Goal: Transaction & Acquisition: Purchase product/service

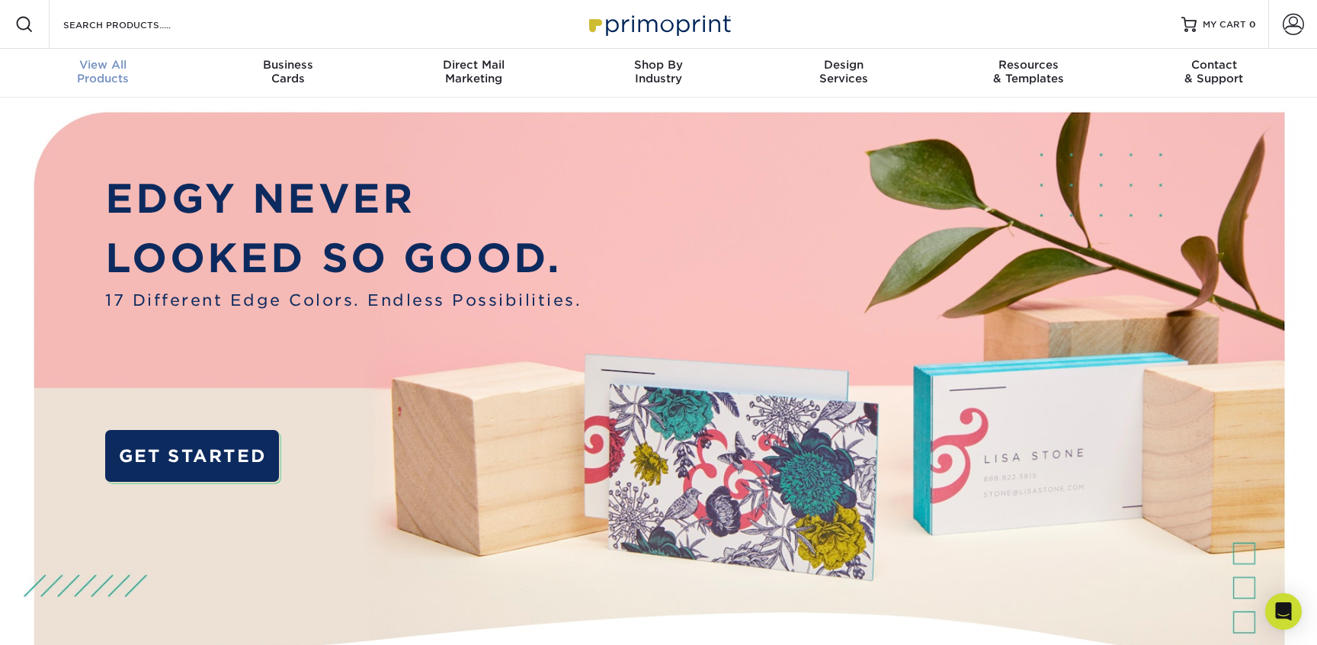
click at [92, 78] on div "View All Products" at bounding box center [103, 71] width 185 height 27
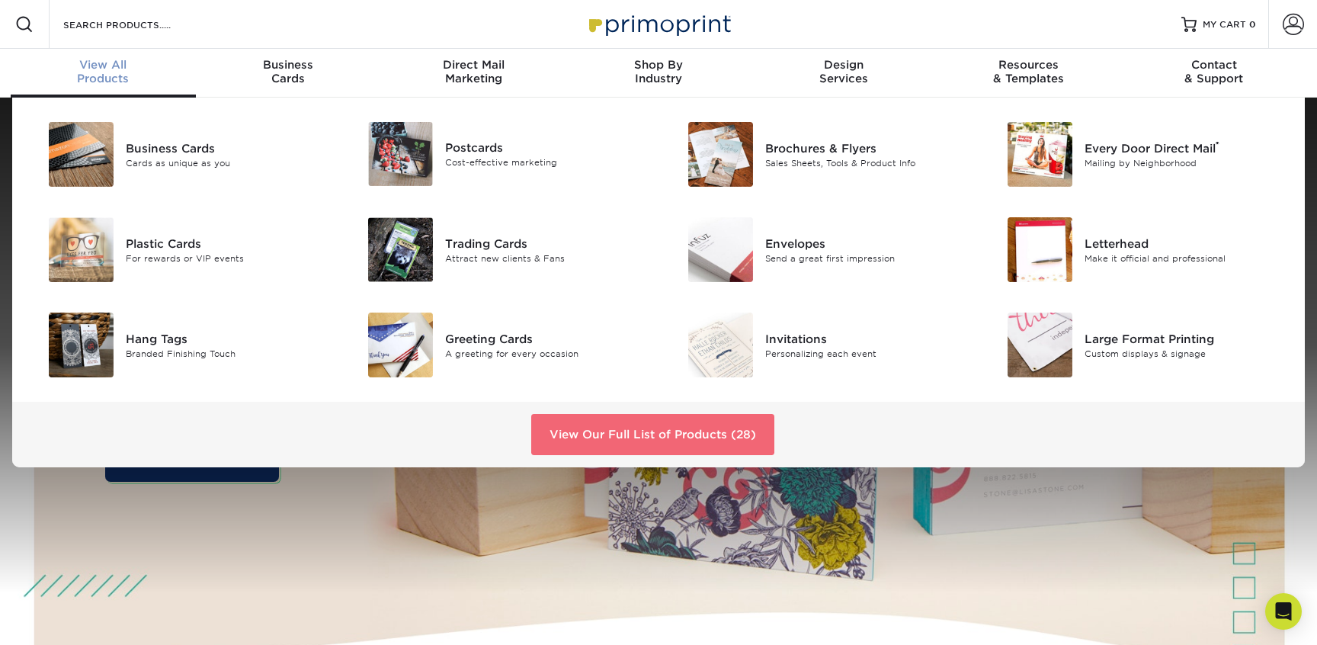
click at [719, 443] on link "View Our Full List of Products (28)" at bounding box center [652, 434] width 243 height 41
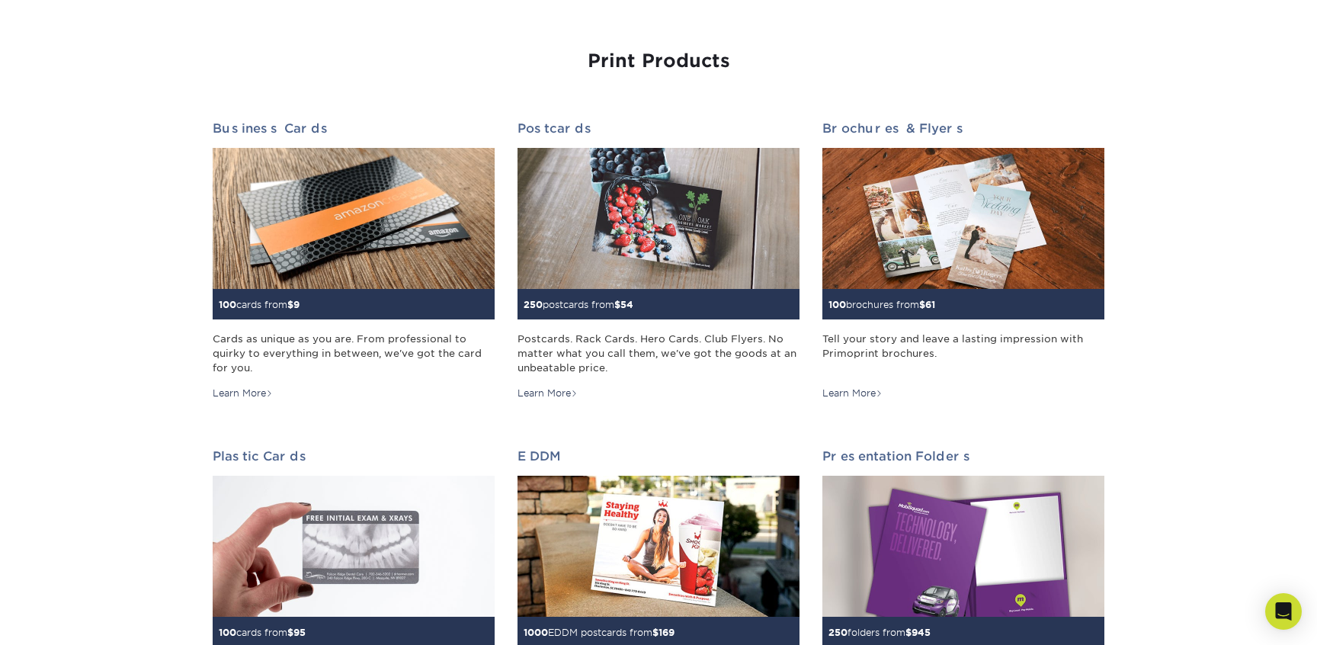
scroll to position [154, 0]
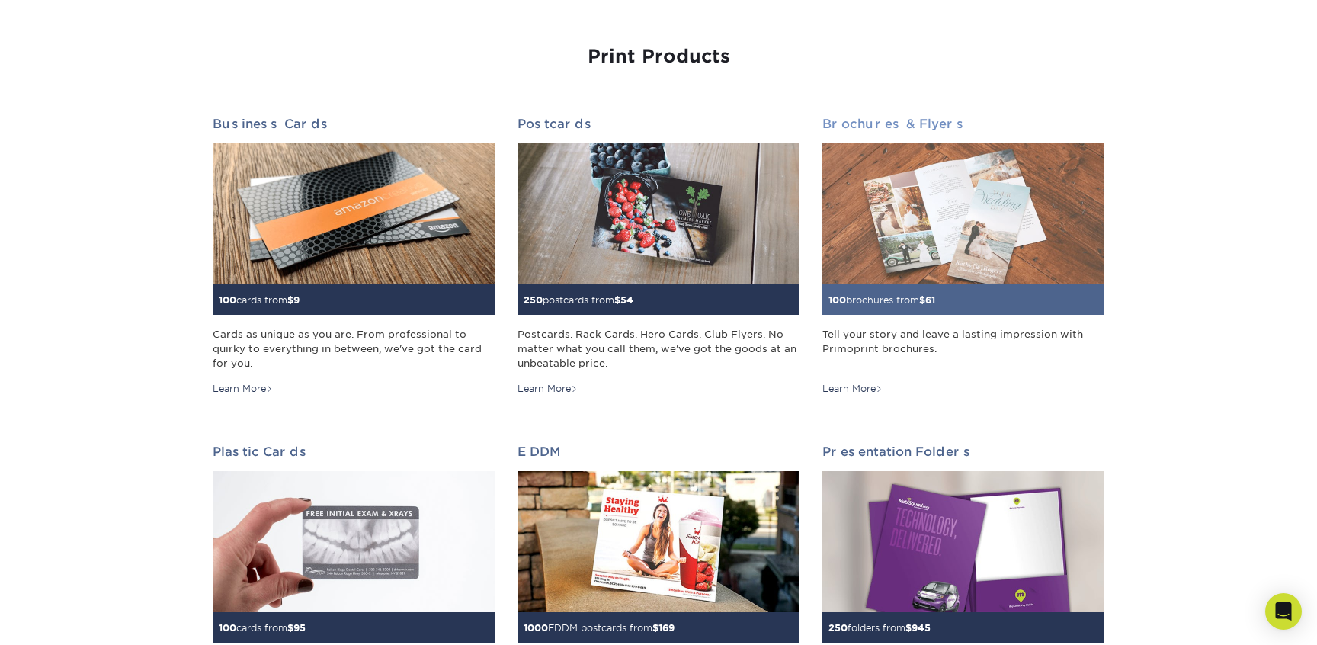
click at [923, 246] on img at bounding box center [964, 213] width 282 height 141
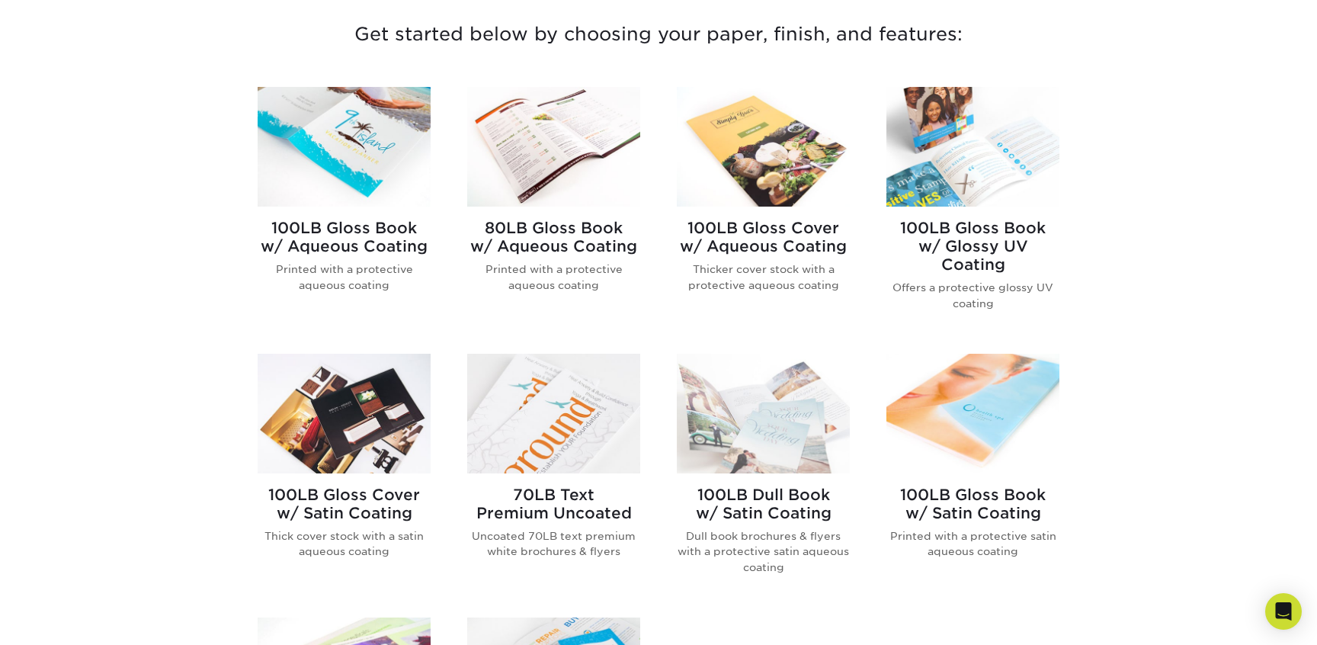
scroll to position [584, 0]
click at [567, 406] on img at bounding box center [553, 415] width 173 height 120
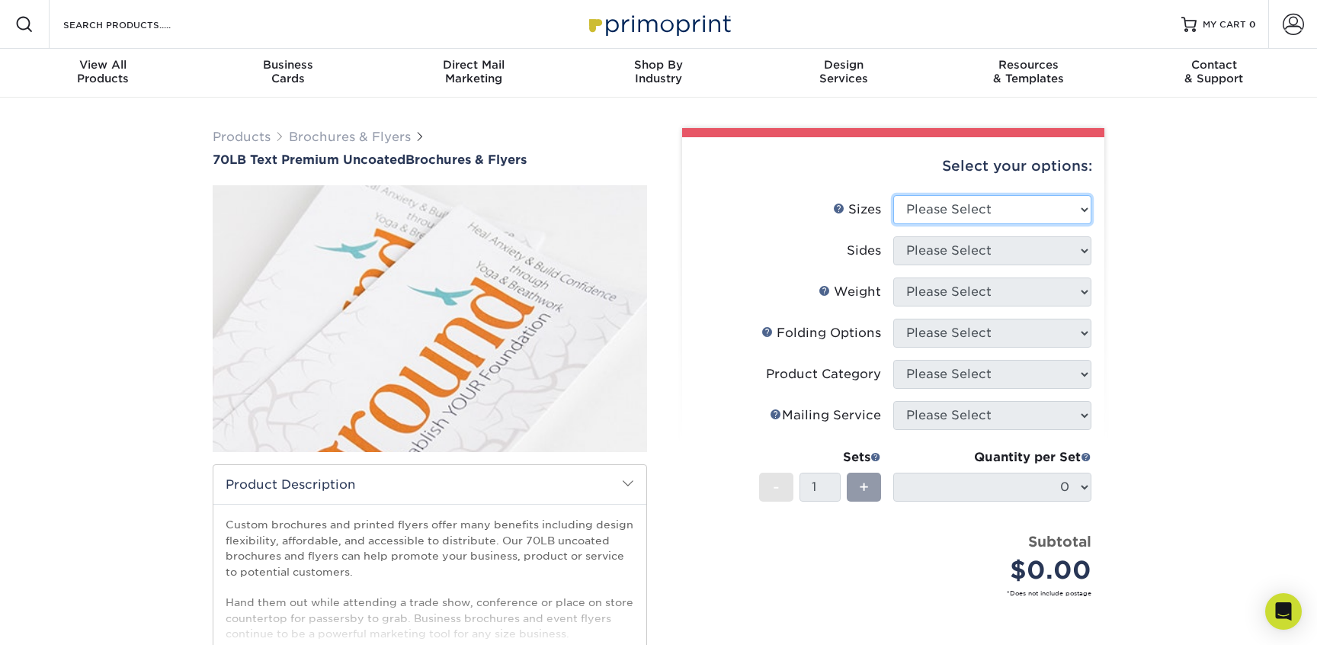
click at [925, 217] on select "Please Select 3.67" x 8.5" 4" x 6" 4" x 8.5" 4" x 9" 4.25" x 5.5" 4.25" x 11" 5…" at bounding box center [993, 209] width 198 height 29
select select "8.50x11.00"
click at [894, 195] on select "Please Select 3.67" x 8.5" 4" x 6" 4" x 8.5" 4" x 9" 4.25" x 5.5" 4.25" x 11" 5…" at bounding box center [993, 209] width 198 height 29
click at [951, 254] on select "Please Select Print Both Sides Print Front Only" at bounding box center [993, 250] width 198 height 29
select select "32d3c223-f82c-492b-b915-ba065a00862f"
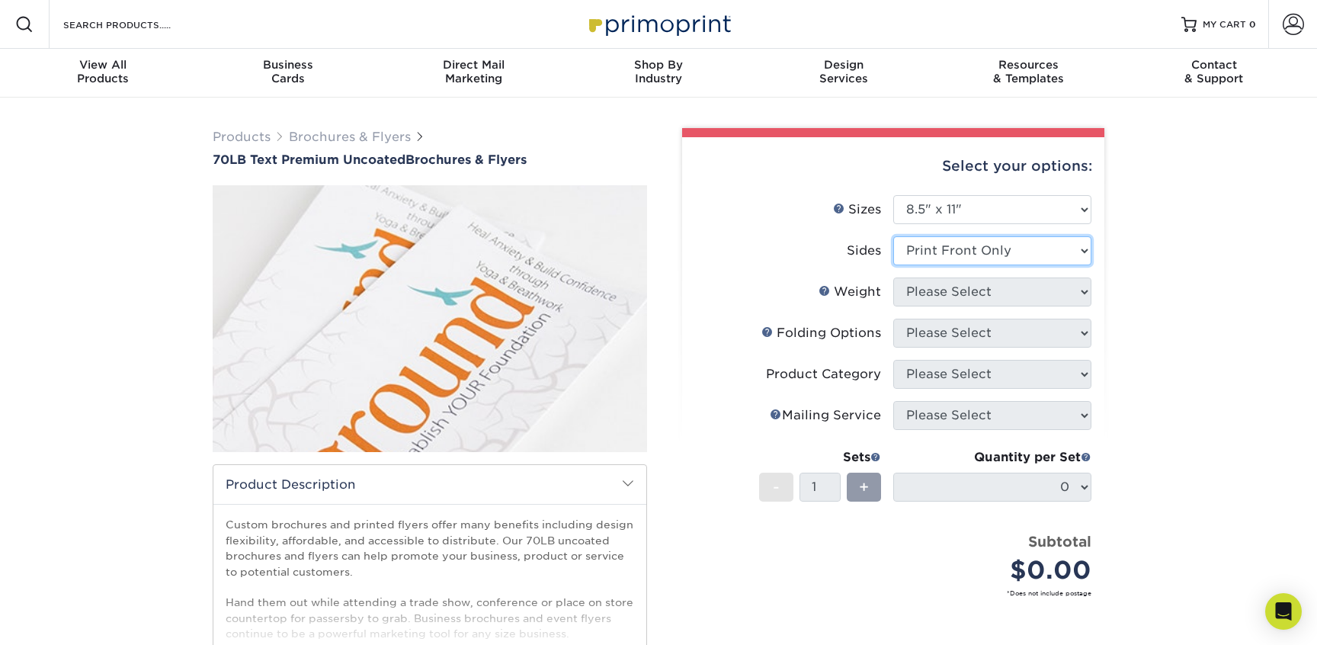
click at [894, 236] on select "Please Select Print Both Sides Print Front Only" at bounding box center [993, 250] width 198 height 29
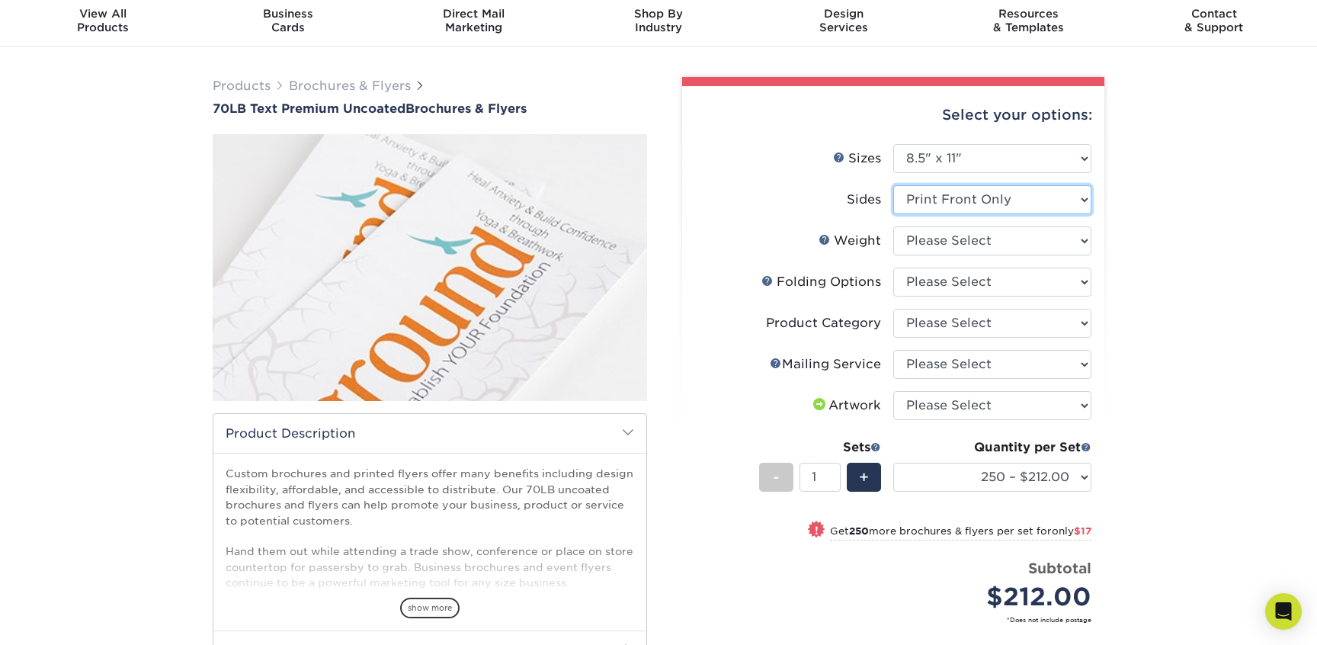
scroll to position [54, 0]
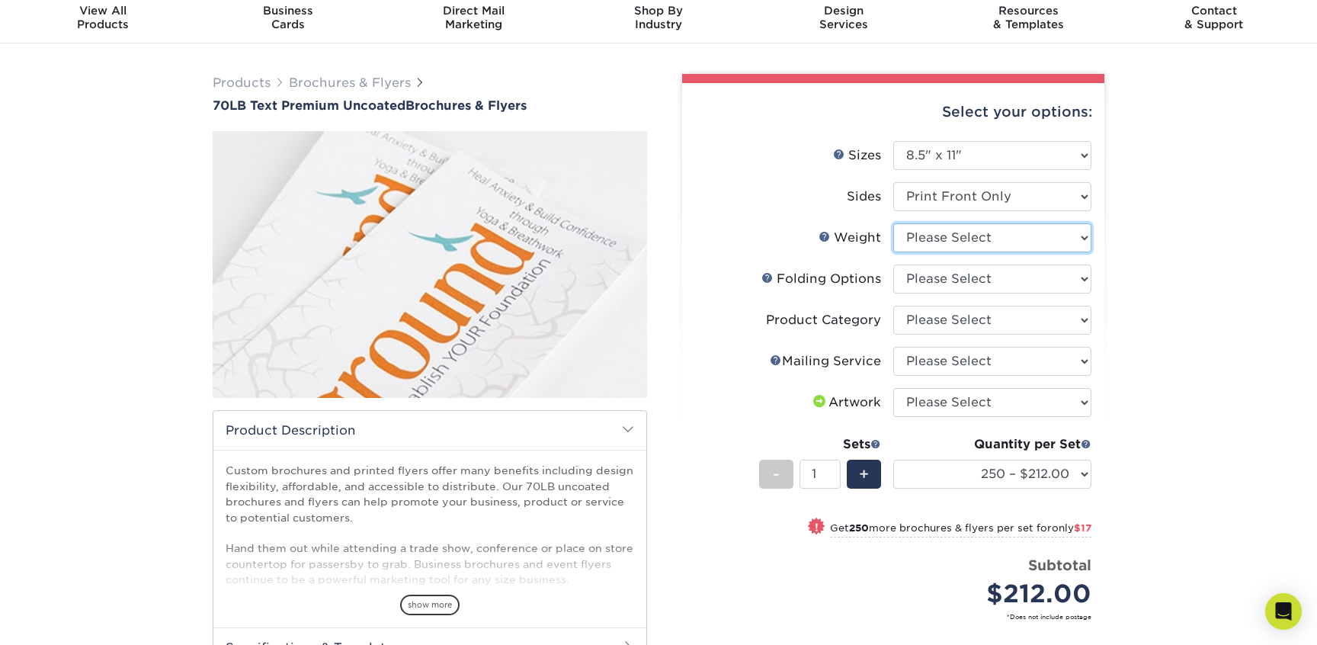
click at [960, 242] on select "Please Select 70LB" at bounding box center [993, 237] width 198 height 29
select select "70LB"
click at [894, 223] on select "Please Select 70LB" at bounding box center [993, 237] width 198 height 29
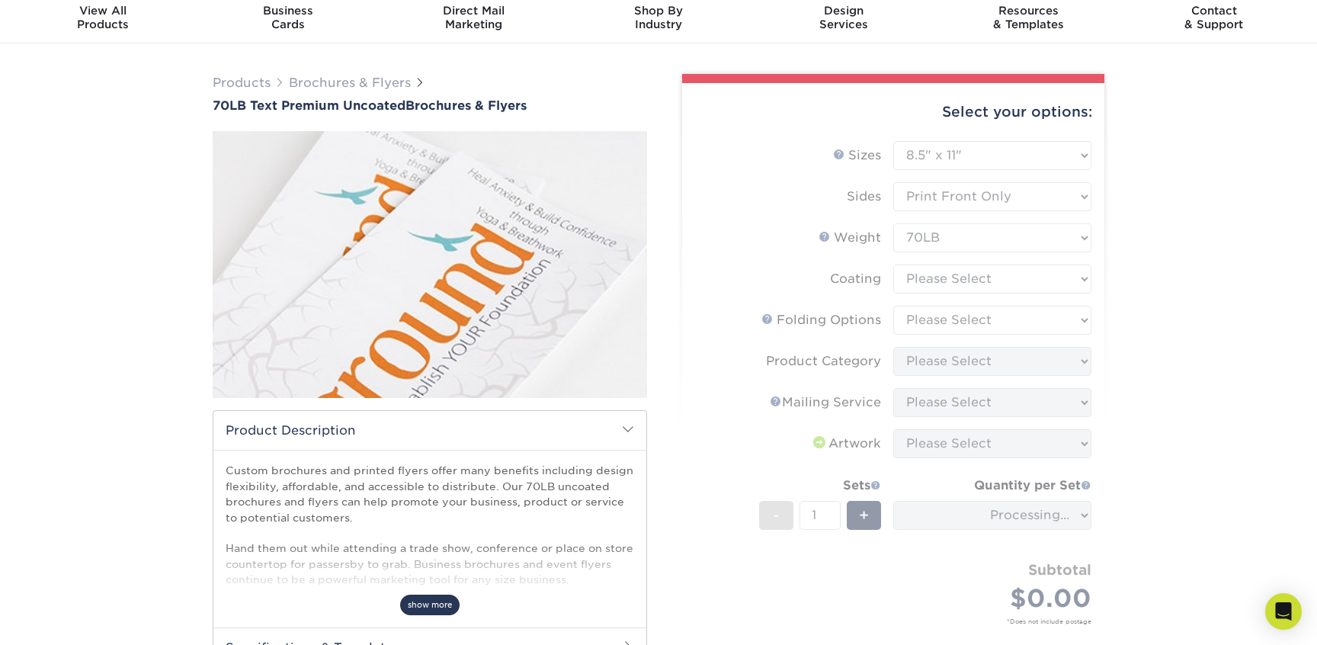
click at [435, 605] on span "show more" at bounding box center [429, 605] width 59 height 21
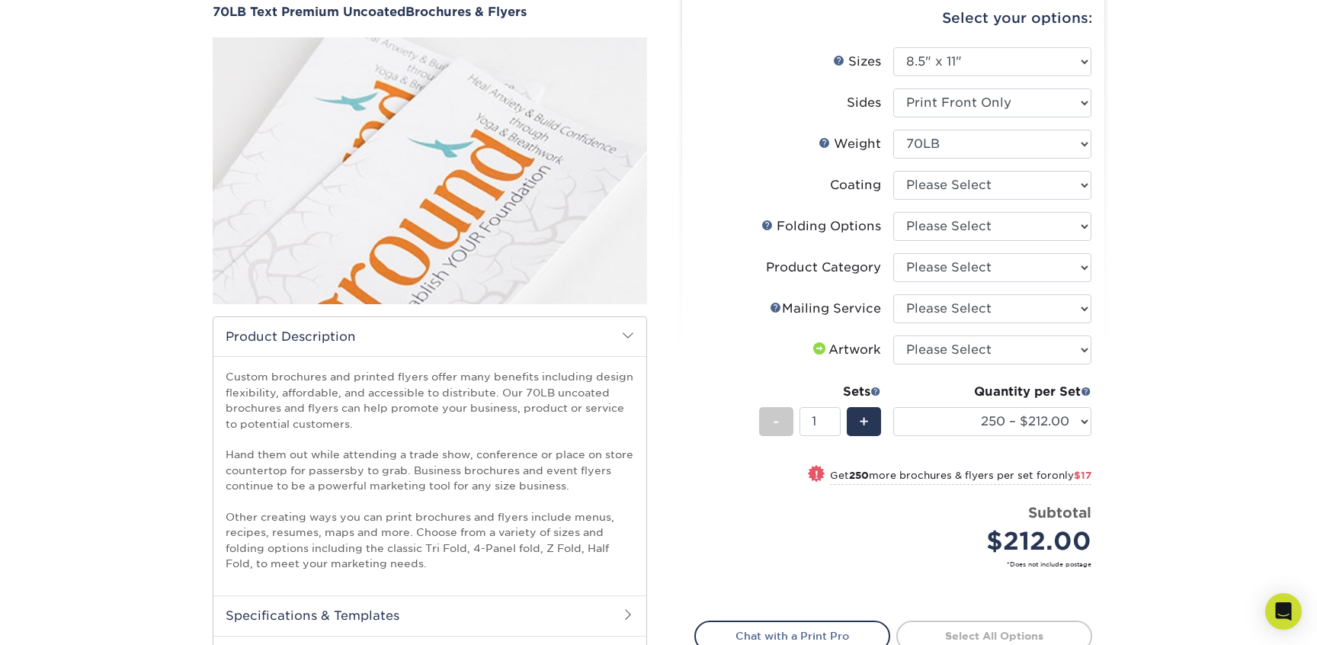
scroll to position [149, 0]
click at [969, 190] on select at bounding box center [993, 183] width 198 height 29
select select "3e7618de-abca-4bda-9f97-8b9129e913d8"
click at [894, 169] on select at bounding box center [993, 183] width 198 height 29
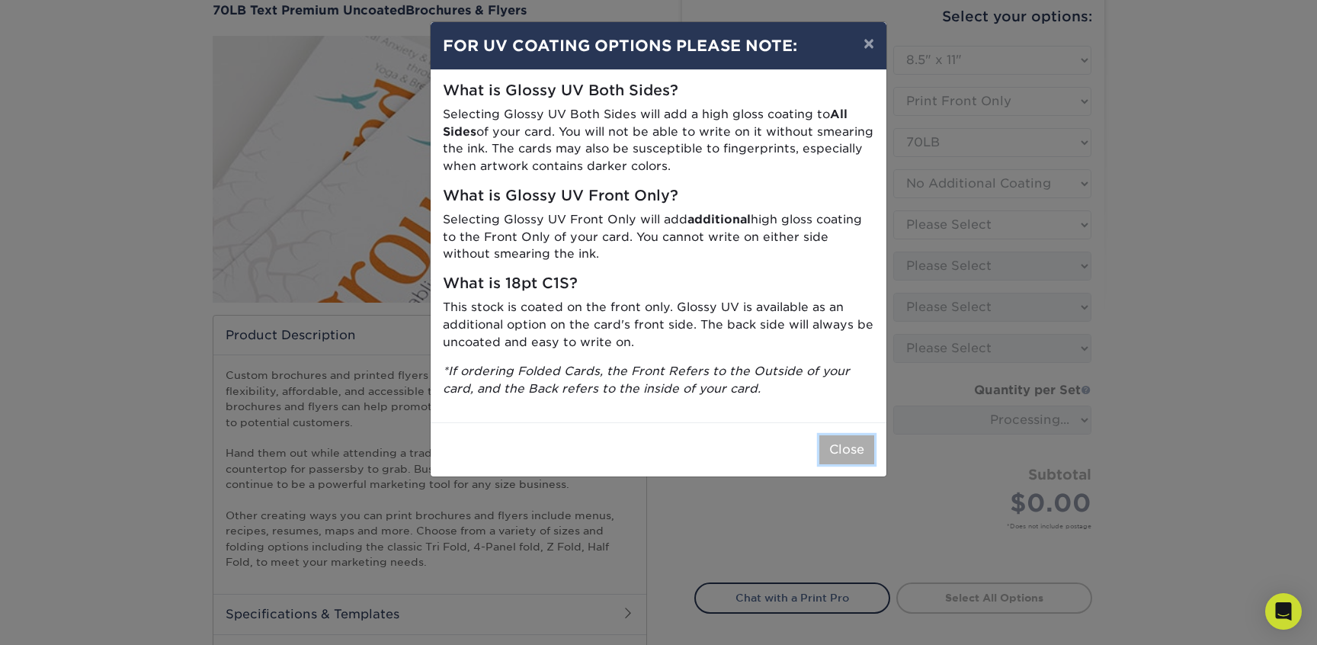
click at [852, 453] on button "Close" at bounding box center [847, 449] width 55 height 29
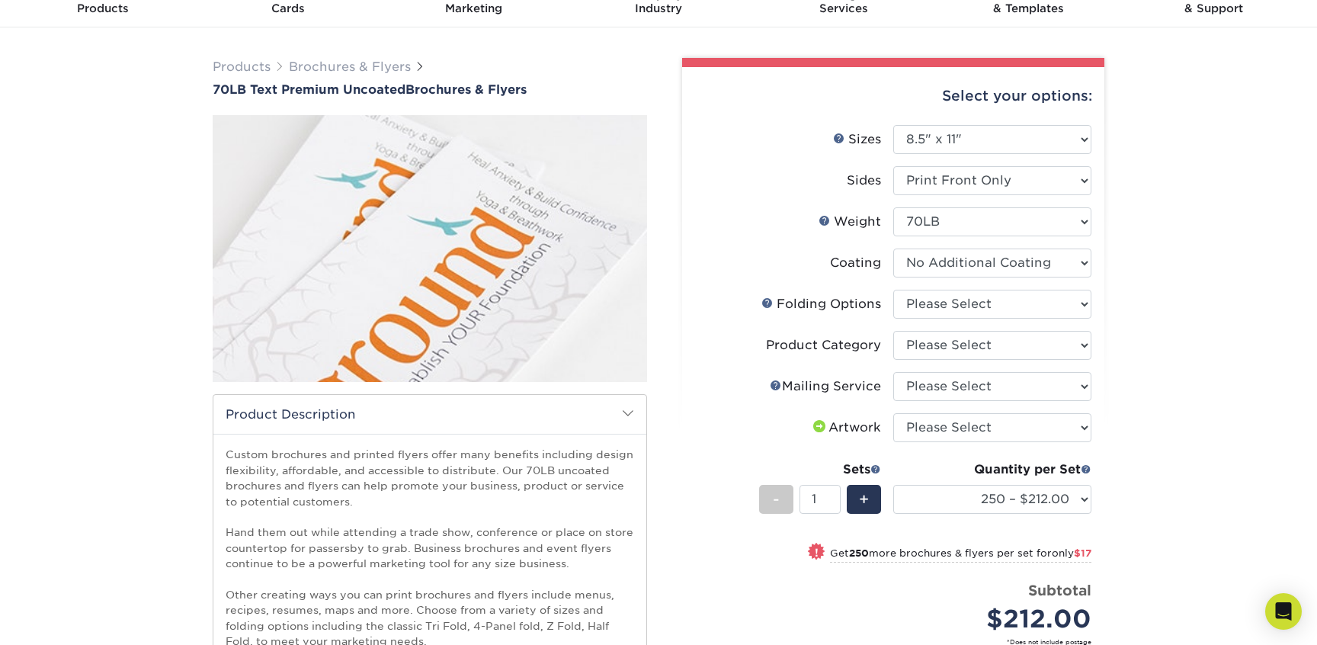
scroll to position [63, 0]
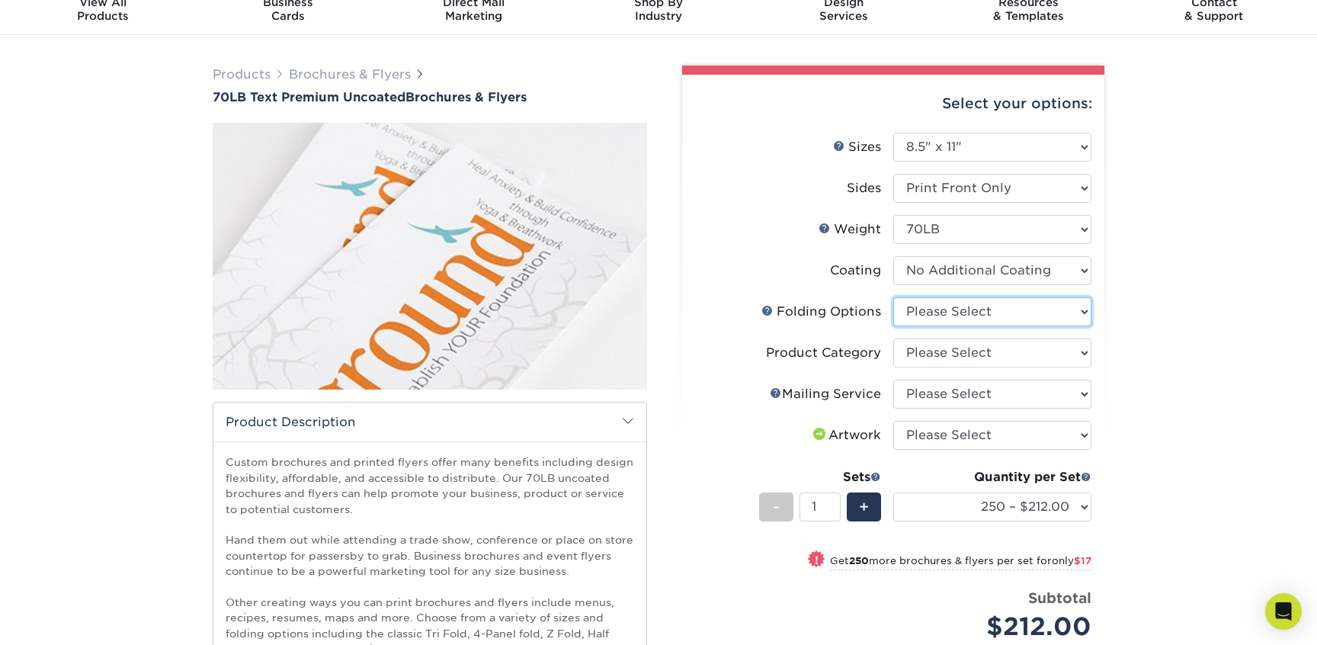
click at [962, 310] on select "Please Select FLAT - No Folding Accordion Fold Half-Fold (Vertical) Half-Fold (…" at bounding box center [993, 311] width 198 height 29
select select "9b1d5825-34d1-4721-9874-ed79abb003d7"
click at [894, 297] on select "Please Select FLAT - No Folding Accordion Fold Half-Fold (Vertical) Half-Fold (…" at bounding box center [993, 311] width 198 height 29
click at [961, 349] on select "Please Select Flyers and Brochures" at bounding box center [993, 352] width 198 height 29
select select "1a668080-6b7c-4174-b399-2c3833b27ef4"
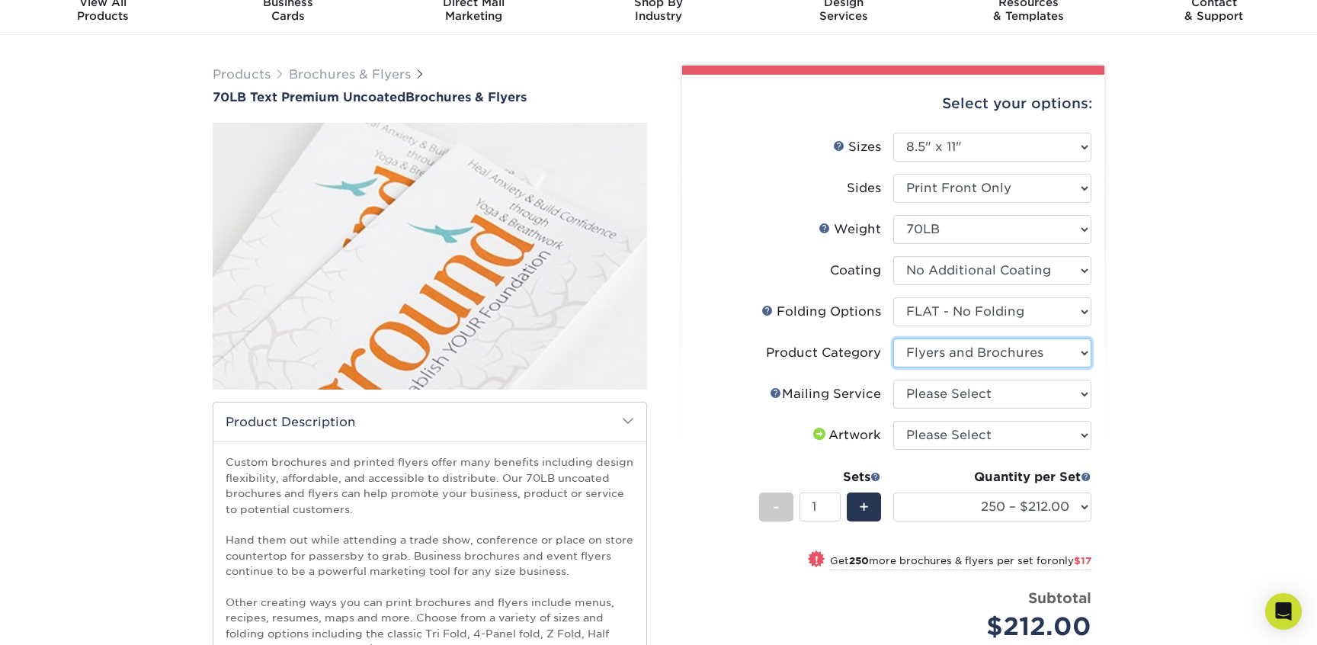
click at [894, 338] on select "Please Select Flyers and Brochures" at bounding box center [993, 352] width 198 height 29
click at [965, 394] on select "Please Select No Direct Mailing Service No, I will mail/stamp/imprint Direct Ma…" at bounding box center [993, 394] width 198 height 29
select select "3e5e9bdd-d78a-4c28-a41d-fe1407925ca6"
click at [894, 380] on select "Please Select No Direct Mailing Service No, I will mail/stamp/imprint Direct Ma…" at bounding box center [993, 394] width 198 height 29
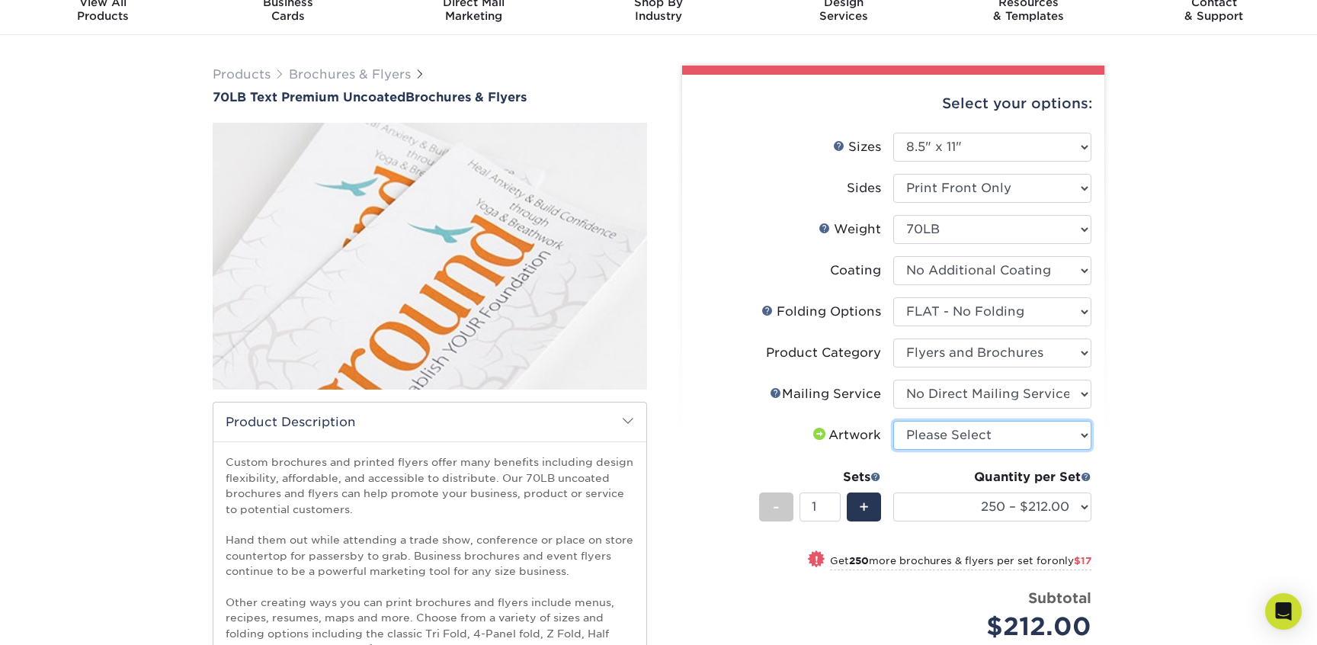
click at [971, 429] on select "Please Select I will upload files I need a design - $175" at bounding box center [993, 435] width 198 height 29
select select "upload"
click at [894, 421] on select "Please Select I will upload files I need a design - $175" at bounding box center [993, 435] width 198 height 29
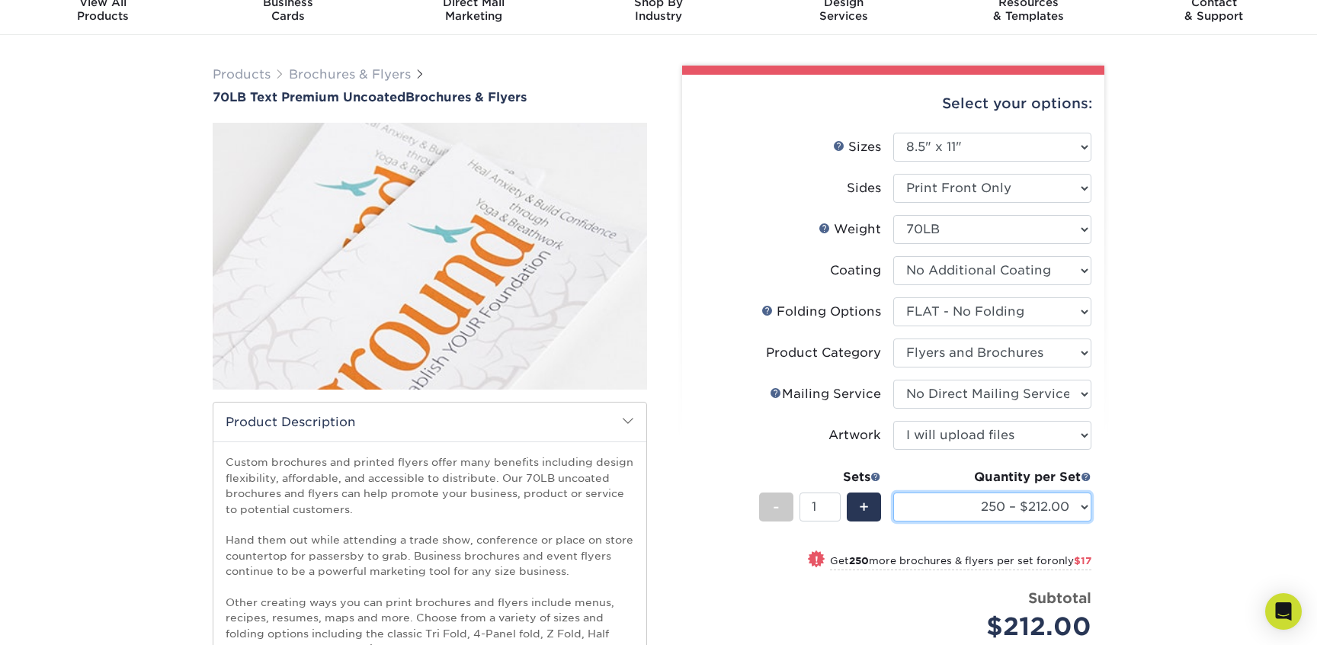
click at [1014, 499] on select "250 – $212.00 500 – $229.00 750 – $245.00 1000 – $261.00 1500 – $295.00 2000 – …" at bounding box center [993, 506] width 198 height 29
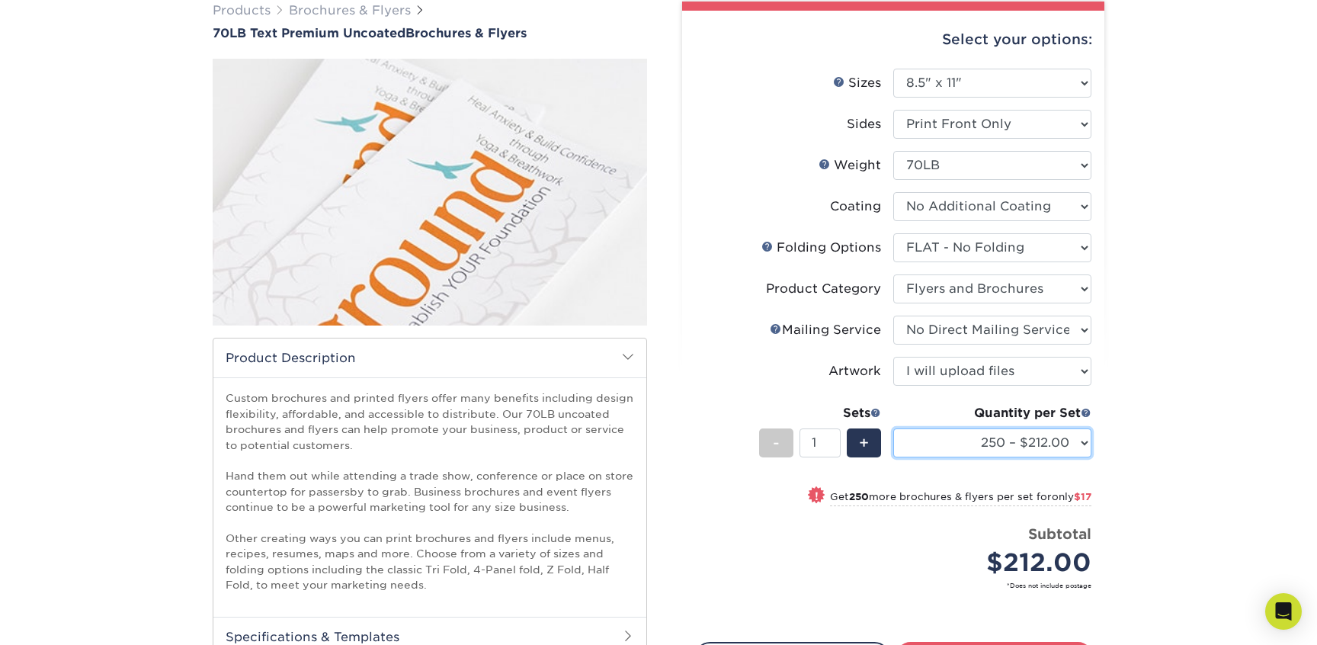
scroll to position [132, 0]
